Goal: Find specific page/section: Find specific page/section

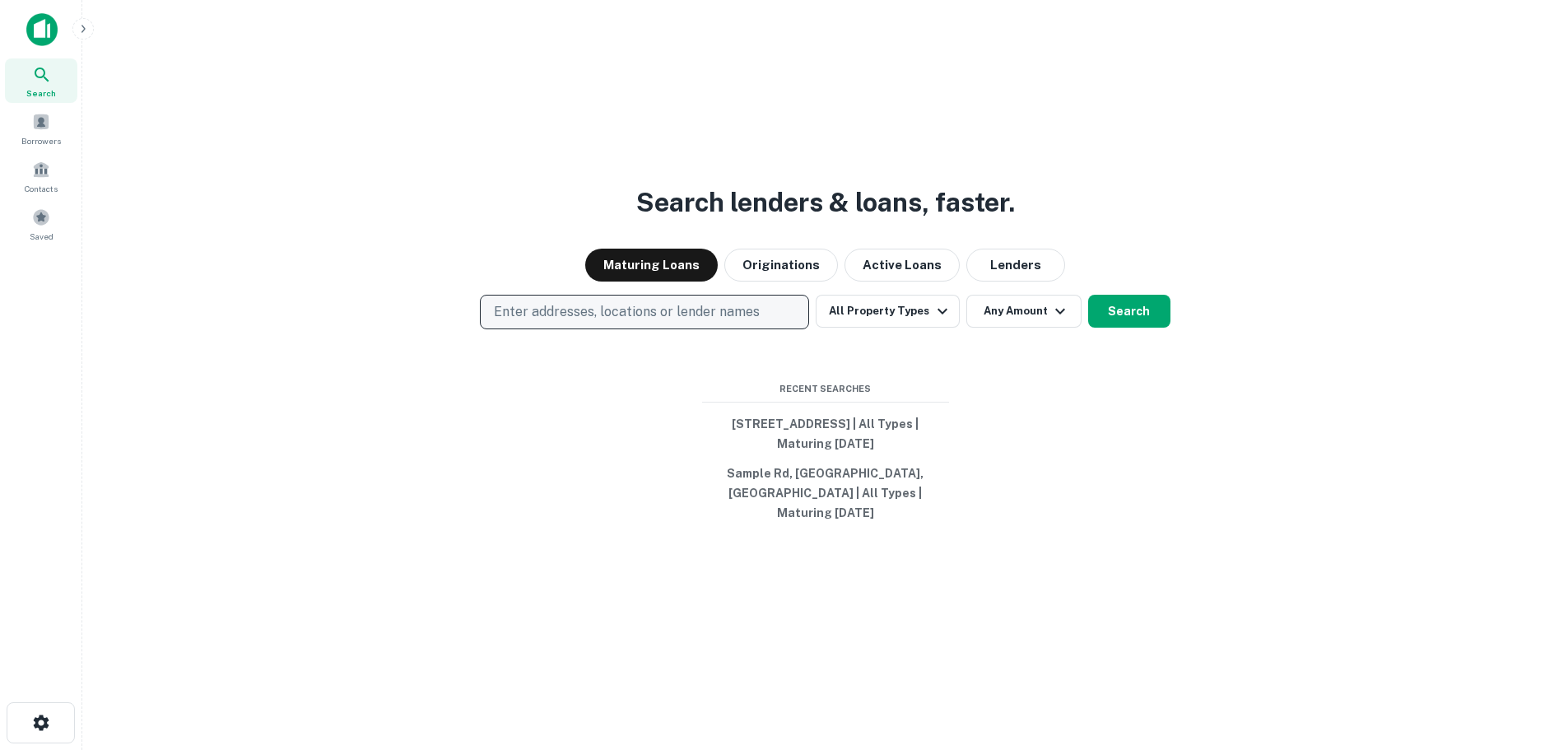
click at [634, 307] on p "Enter addresses, locations or lender names" at bounding box center [627, 312] width 266 height 20
type input "**********"
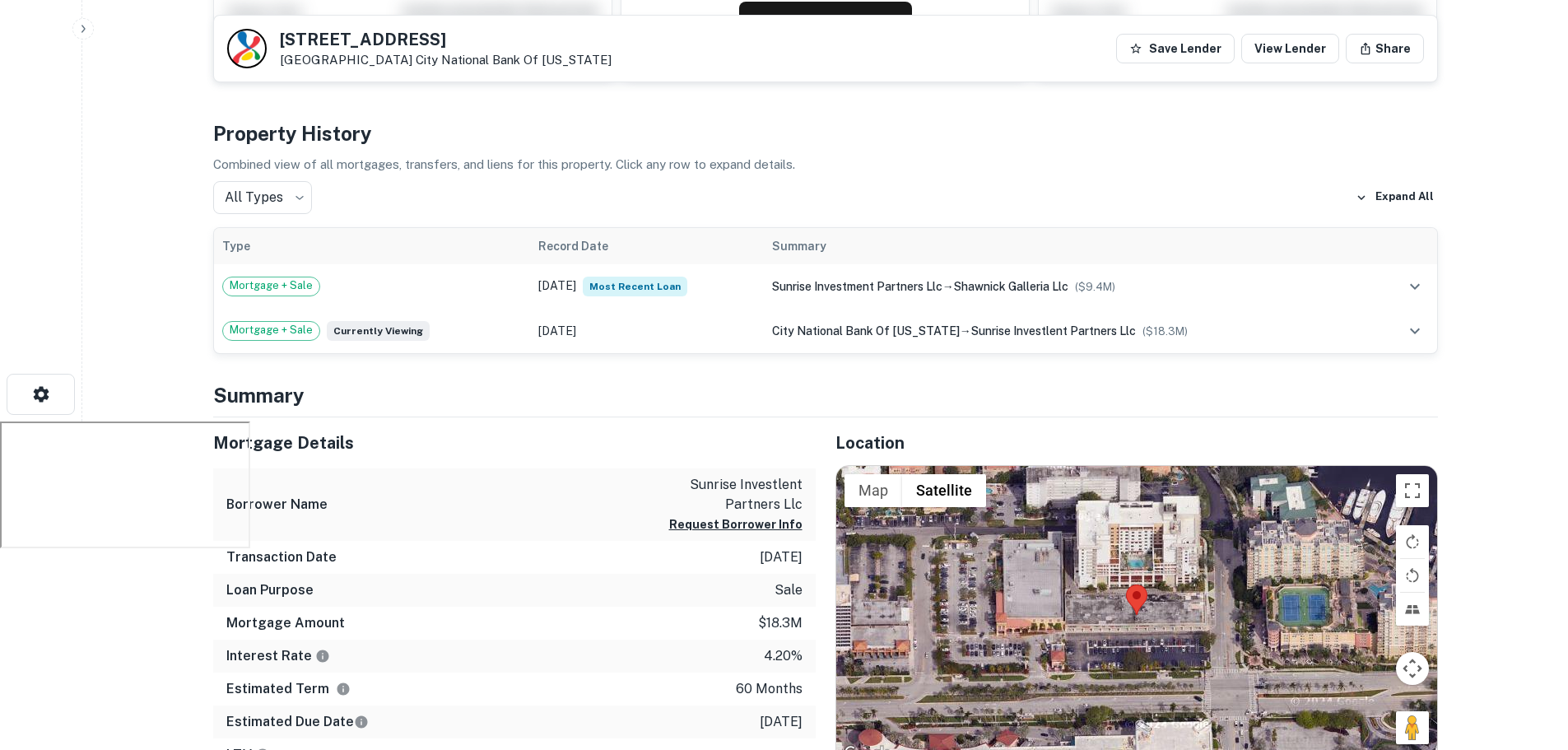
scroll to position [329, 0]
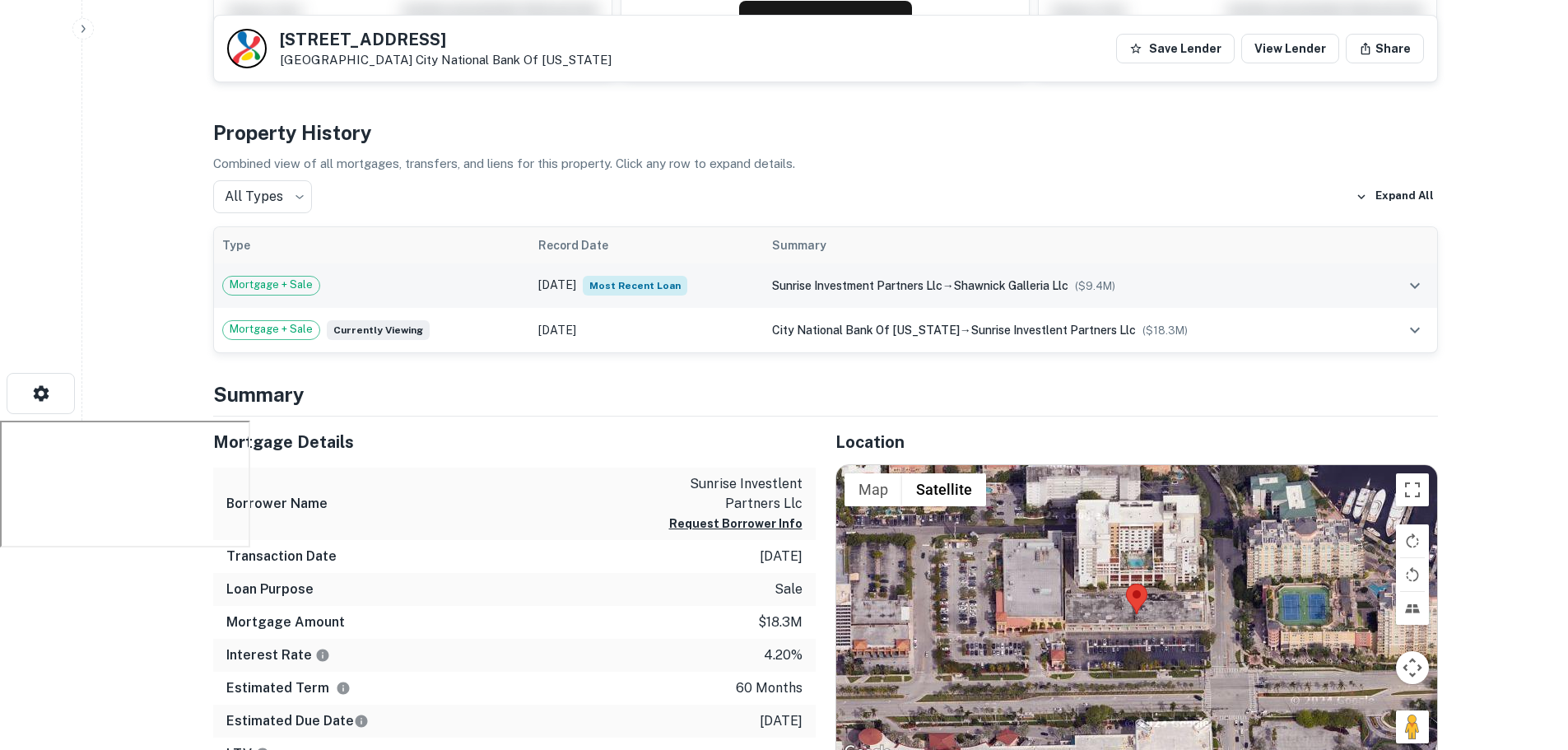
click at [478, 289] on div "Mortgage + Sale" at bounding box center [372, 285] width 299 height 20
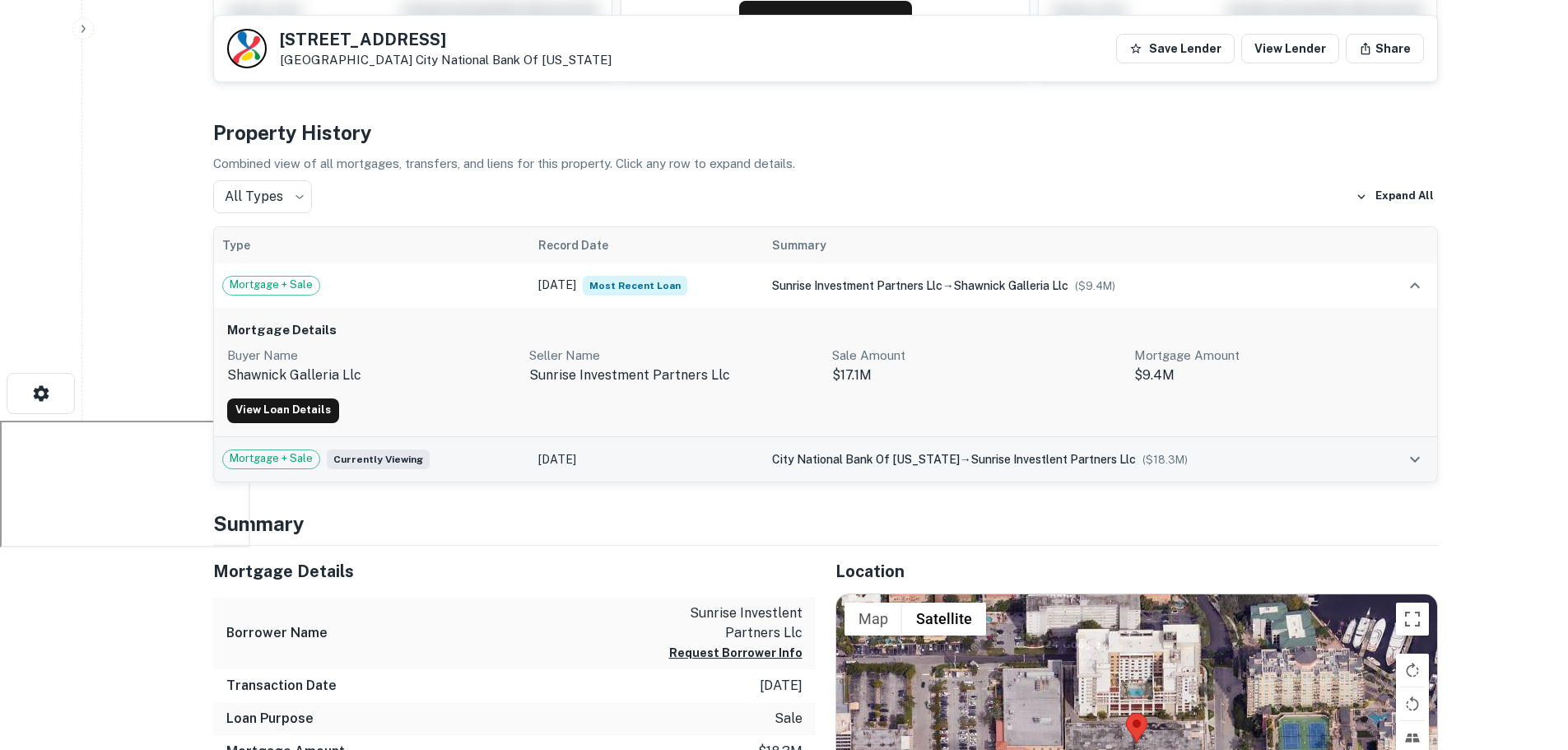
click at [751, 450] on td "[DATE]" at bounding box center [647, 459] width 234 height 44
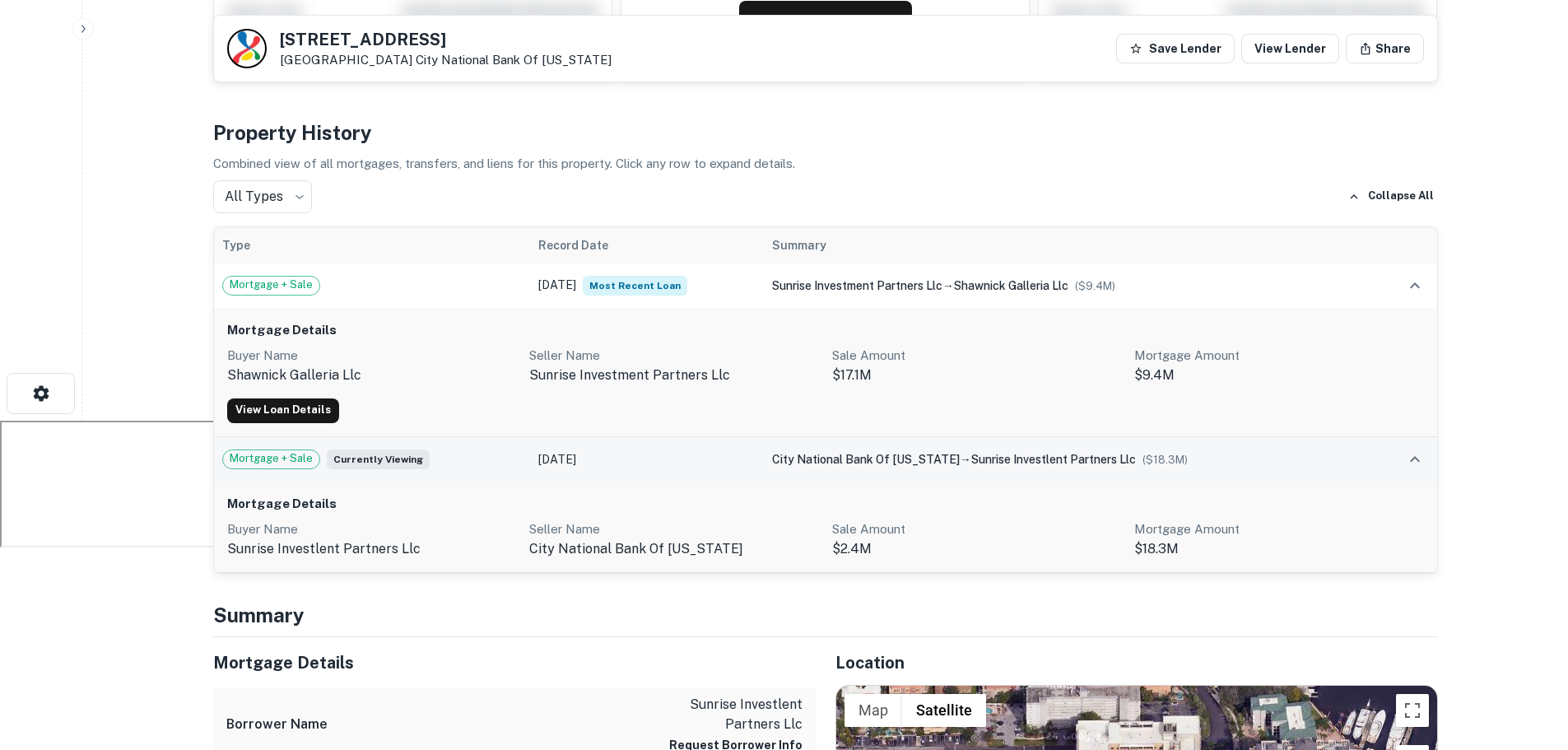
click at [624, 446] on td "[DATE]" at bounding box center [647, 459] width 234 height 44
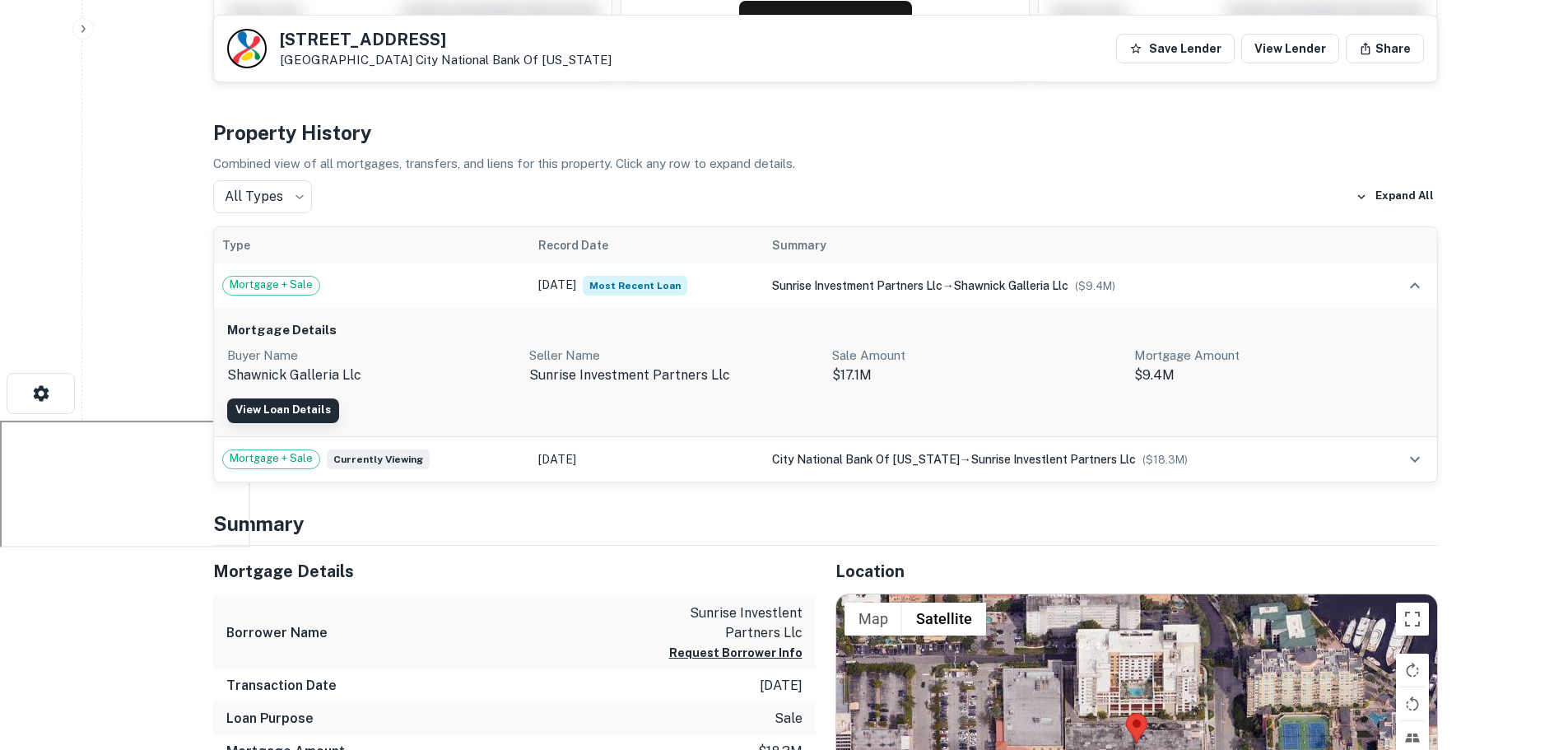
click at [310, 409] on link "View Loan Details" at bounding box center [283, 410] width 112 height 25
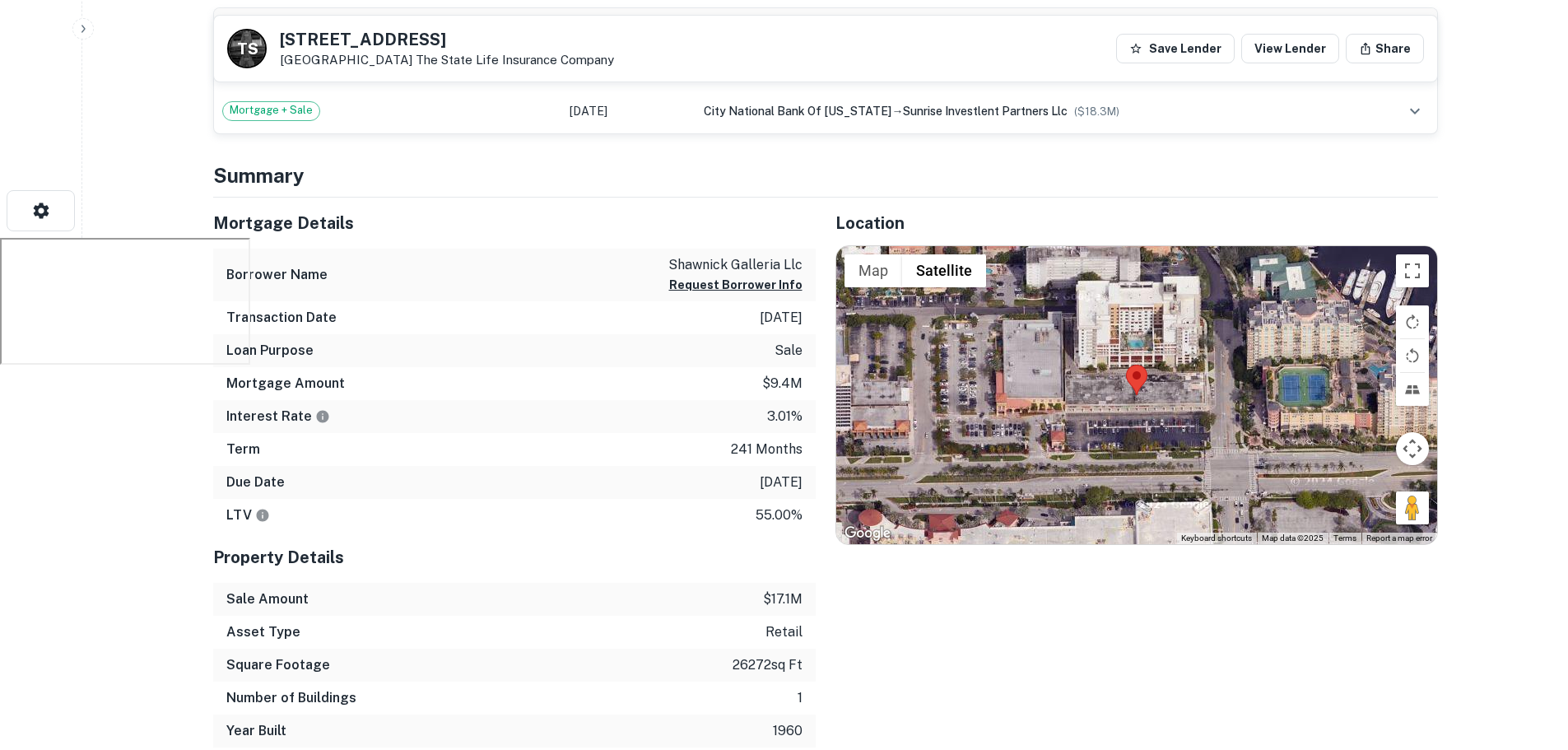
scroll to position [576, 0]
